Goal: Find specific page/section

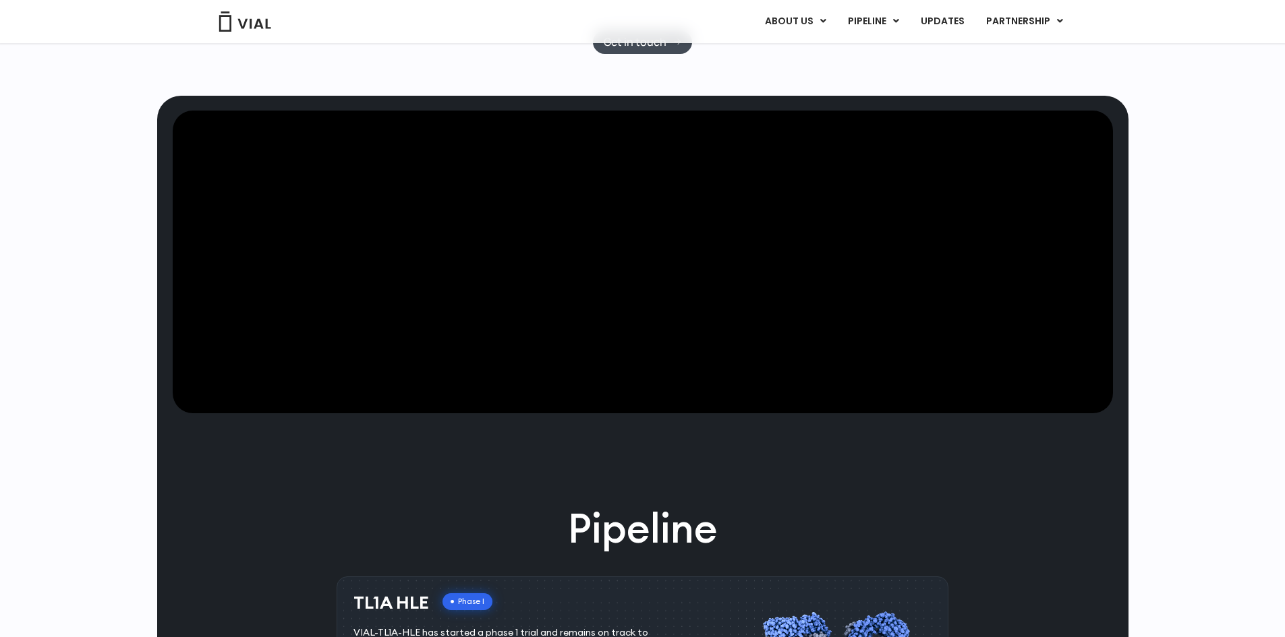
scroll to position [337, 0]
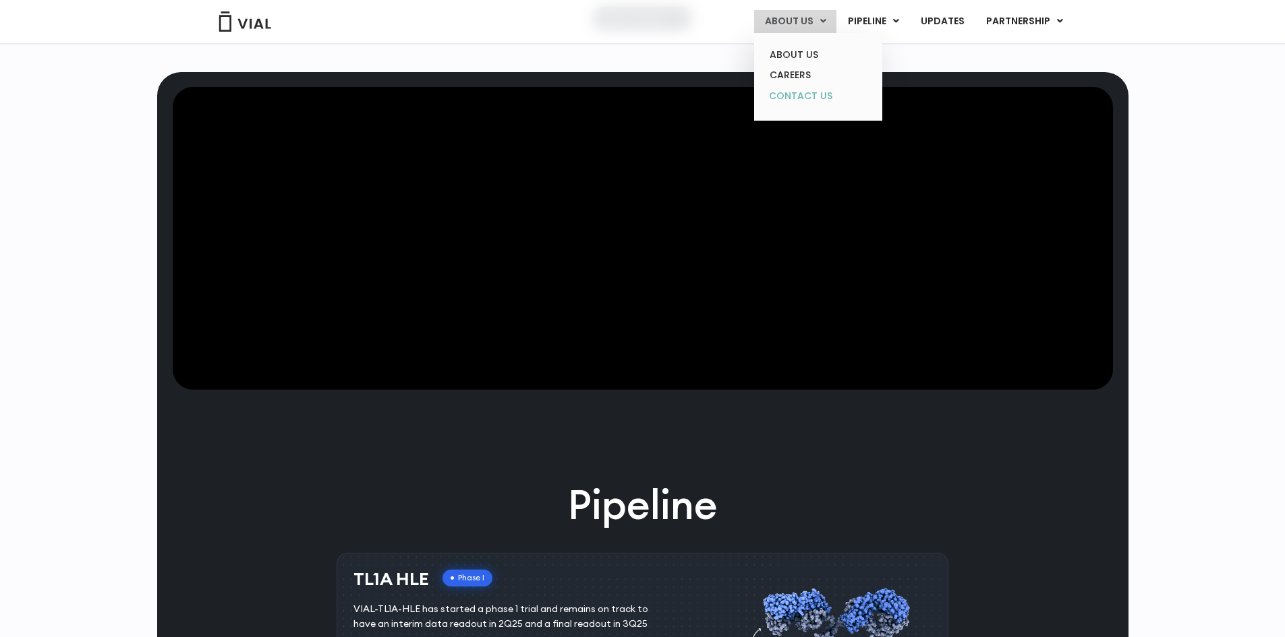
click at [799, 97] on link "CONTACT US" at bounding box center [818, 97] width 118 height 22
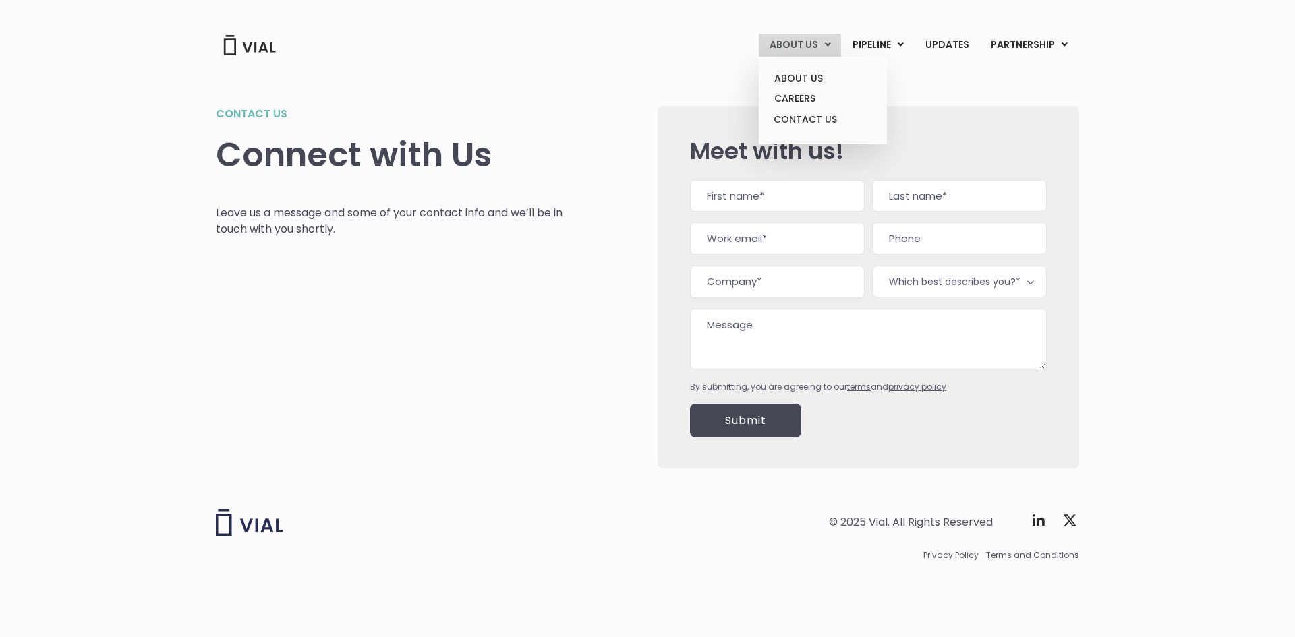
click at [796, 35] on link "ABOUT US" at bounding box center [800, 45] width 82 height 23
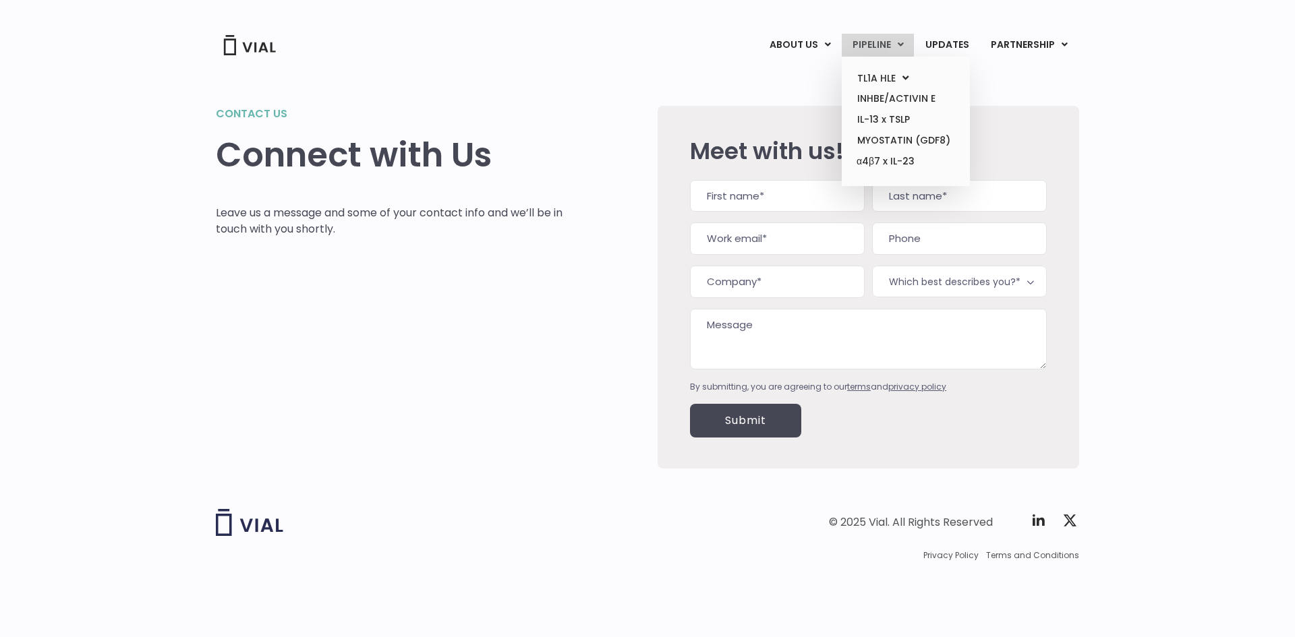
click at [891, 43] on link "PIPELINE" at bounding box center [878, 45] width 72 height 23
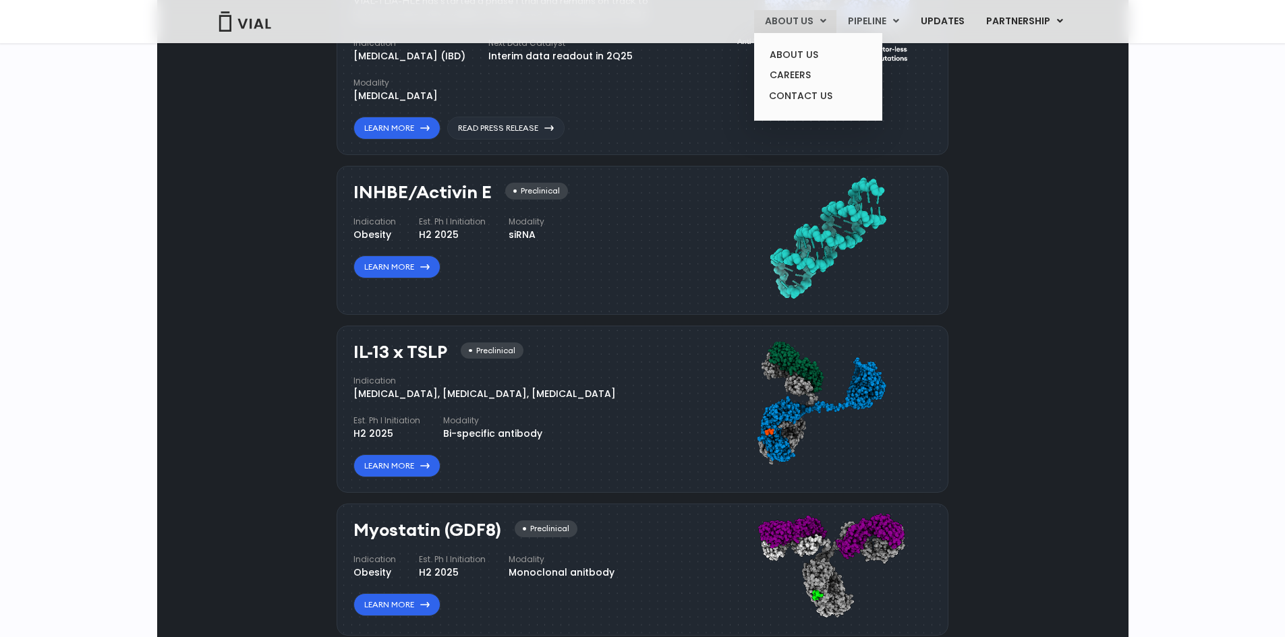
click at [767, 21] on link "ABOUT US" at bounding box center [795, 21] width 82 height 23
click at [805, 75] on link "CAREERS" at bounding box center [818, 75] width 118 height 21
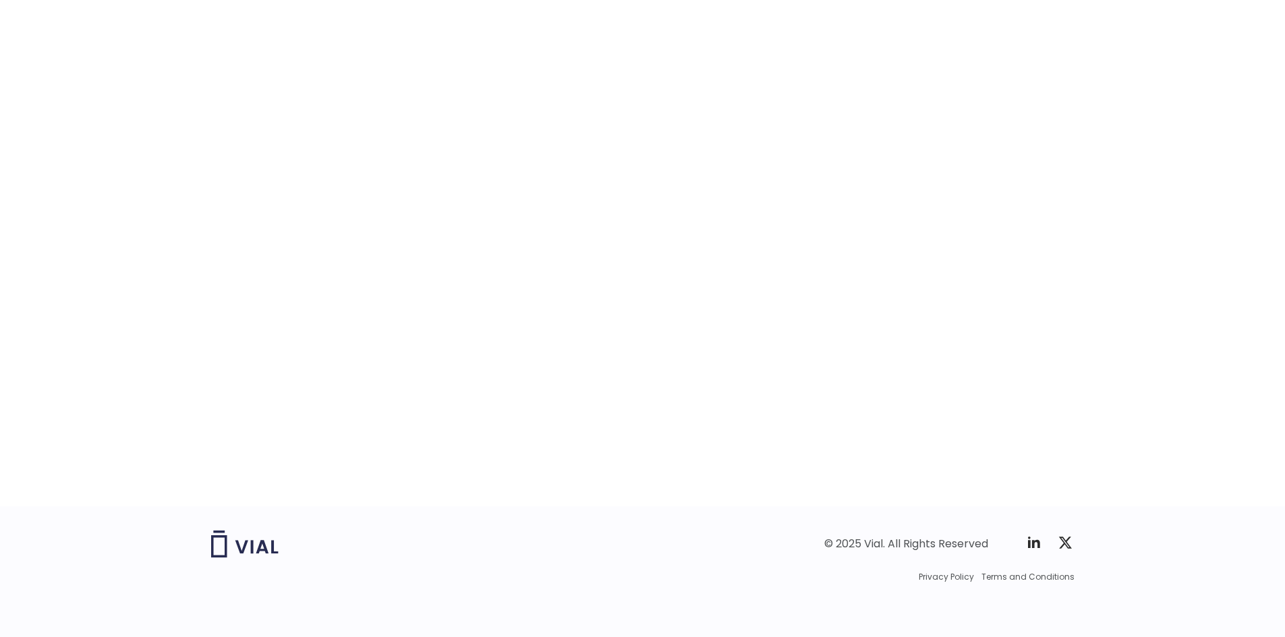
scroll to position [1737, 0]
